Goal: Find specific page/section: Find specific page/section

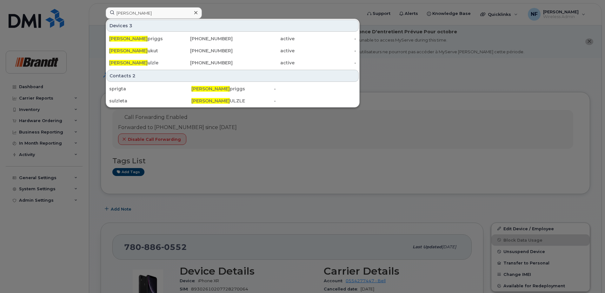
scroll to position [127, 0]
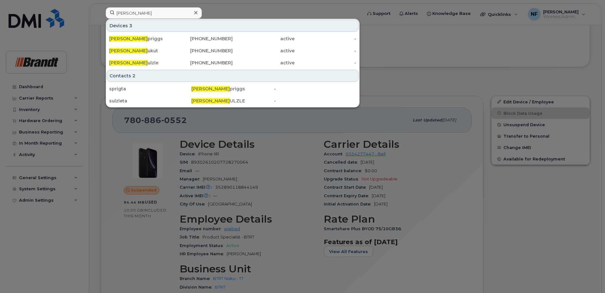
click at [101, 17] on div "[PERSON_NAME] s Devices 3 [PERSON_NAME] [PHONE_NUMBER] active - [PERSON_NAME] S…" at bounding box center [232, 14] width 262 height 14
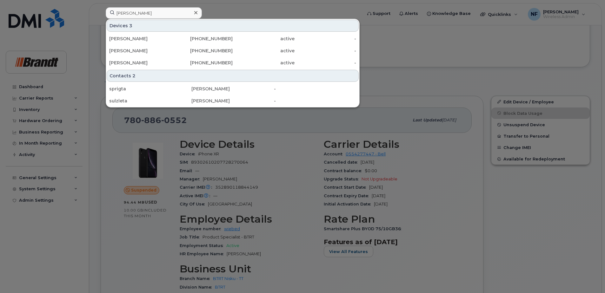
type input "[PERSON_NAME]"
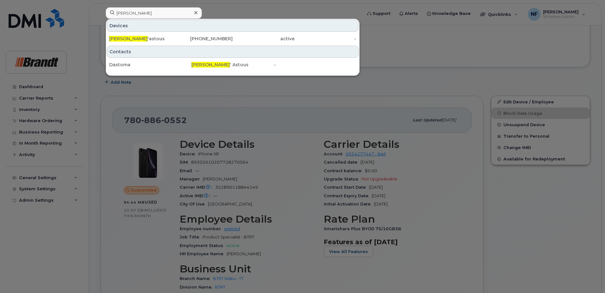
click at [140, 39] on div "[PERSON_NAME] D 'astous" at bounding box center [140, 39] width 62 height 6
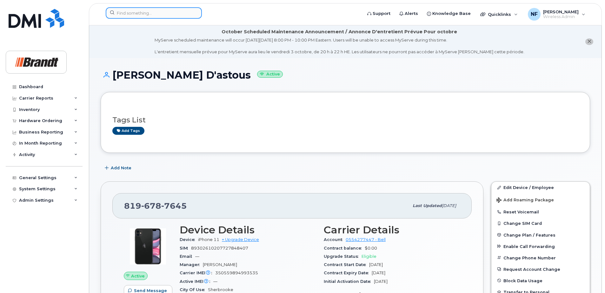
click at [136, 9] on input at bounding box center [154, 12] width 96 height 11
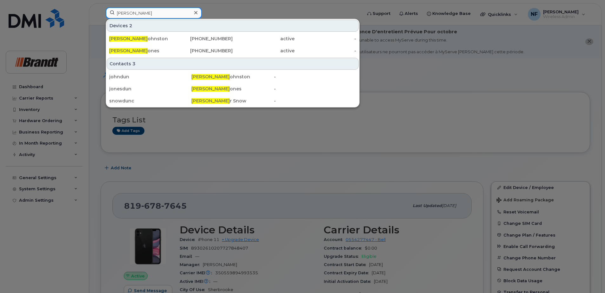
type input "duncan j"
click at [168, 51] on div "Duncan J ones" at bounding box center [140, 51] width 62 height 6
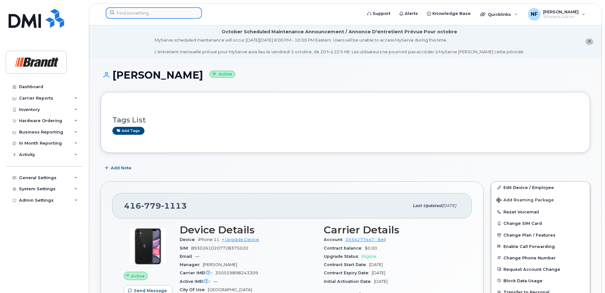
click at [144, 16] on input at bounding box center [154, 12] width 96 height 11
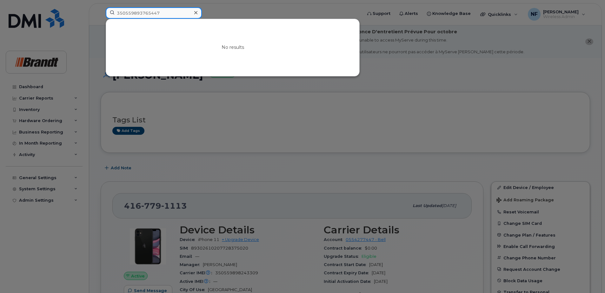
drag, startPoint x: 169, startPoint y: 13, endPoint x: 84, endPoint y: 12, distance: 85.7
click at [101, 12] on div "350559893765447 No results" at bounding box center [232, 14] width 262 height 14
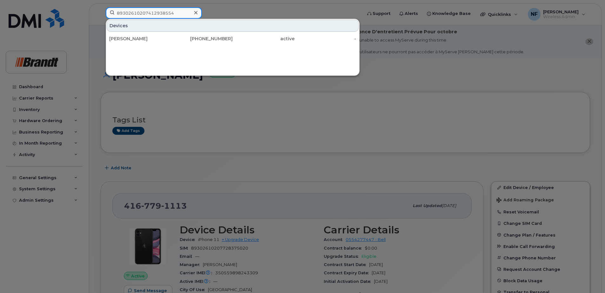
type input "89302610207412938554"
click at [194, 15] on icon at bounding box center [195, 12] width 3 height 5
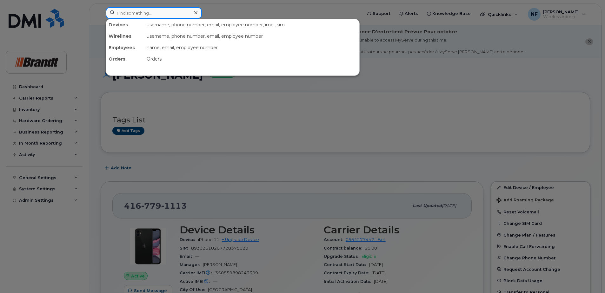
click at [173, 14] on input at bounding box center [154, 12] width 96 height 11
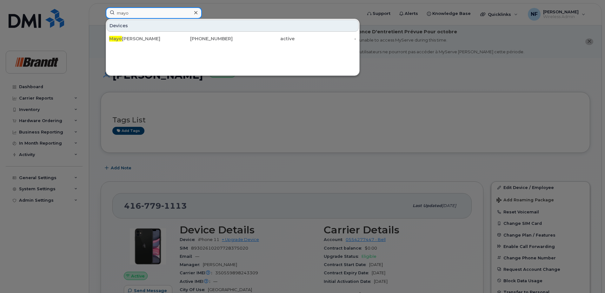
type input "mayo"
click at [196, 12] on icon at bounding box center [195, 12] width 3 height 3
click at [196, 12] on div "mayo" at bounding box center [154, 12] width 96 height 11
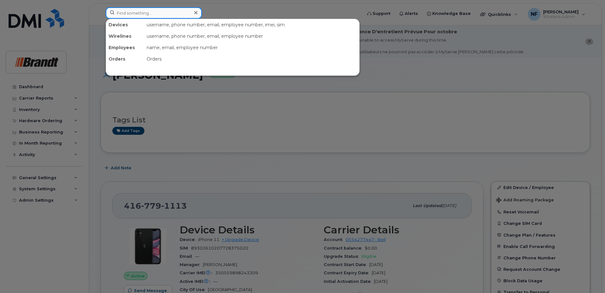
paste input "3065702785"
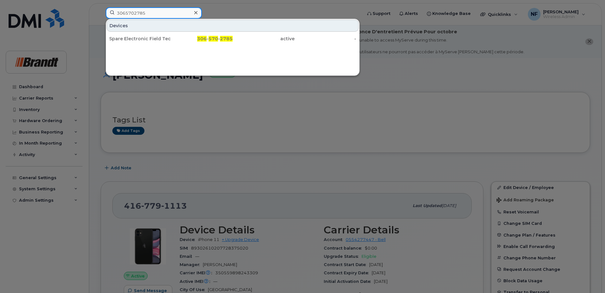
type input "3065702785"
drag, startPoint x: 166, startPoint y: 37, endPoint x: 211, endPoint y: 40, distance: 45.2
click at [166, 37] on div "Spare Electronic Field Tech Saskatoon." at bounding box center [140, 39] width 62 height 6
